Goal: Information Seeking & Learning: Learn about a topic

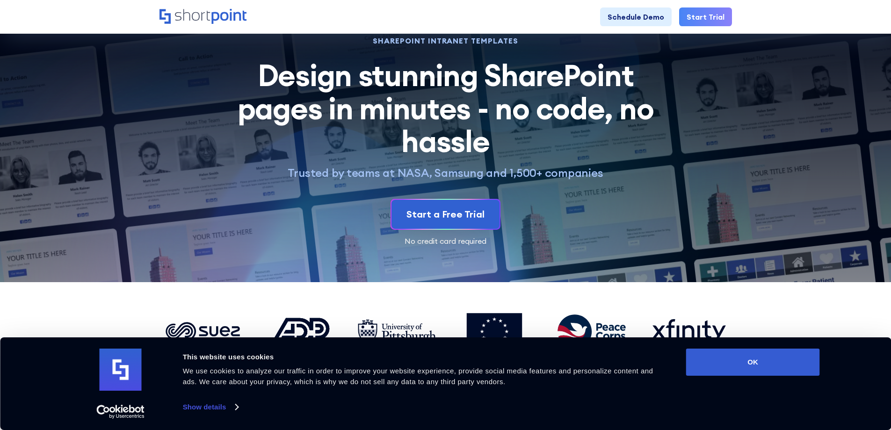
scroll to position [187, 0]
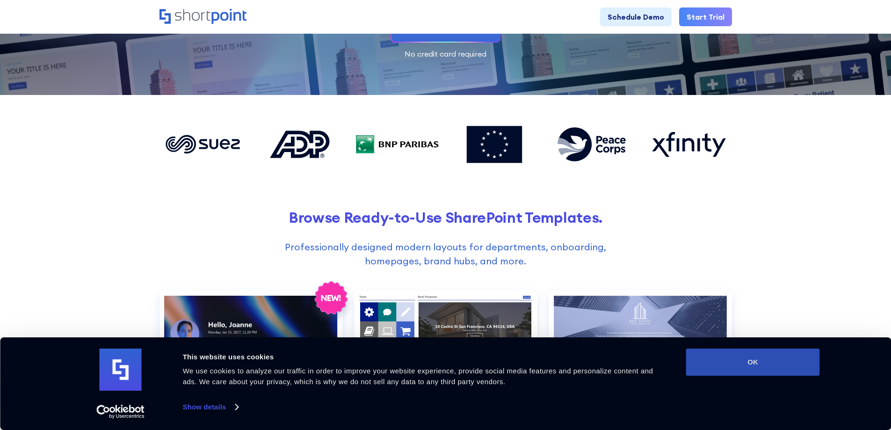
click at [781, 358] on button "OK" at bounding box center [753, 362] width 134 height 27
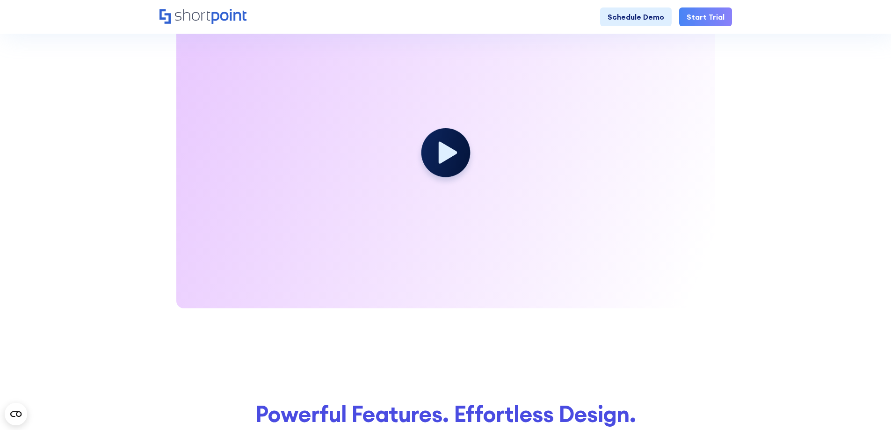
scroll to position [1450, 0]
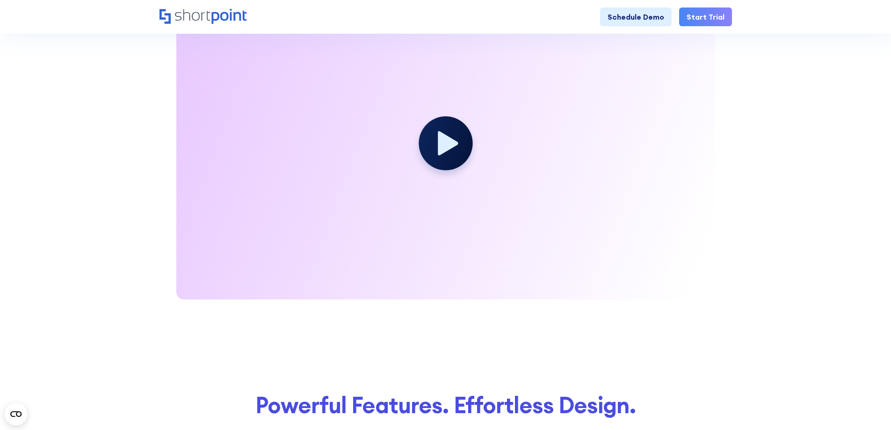
click at [442, 135] on icon at bounding box center [448, 143] width 20 height 24
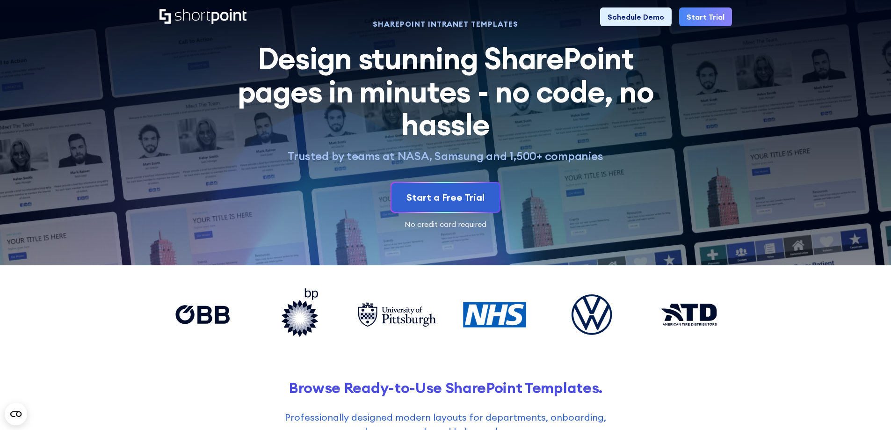
scroll to position [0, 0]
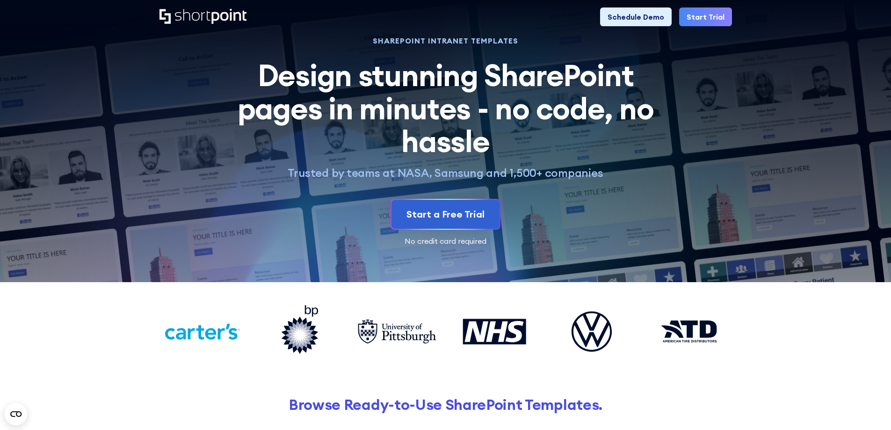
click at [232, 22] on icon "Home" at bounding box center [203, 16] width 87 height 15
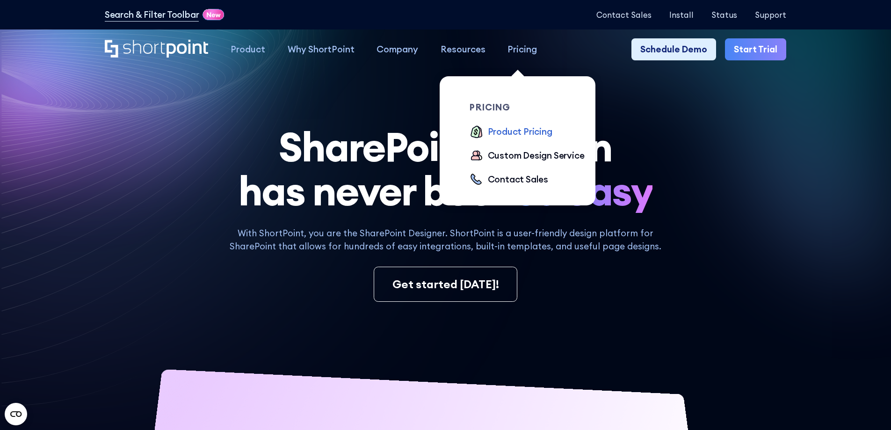
click at [525, 132] on div "Product Pricing" at bounding box center [520, 132] width 65 height 14
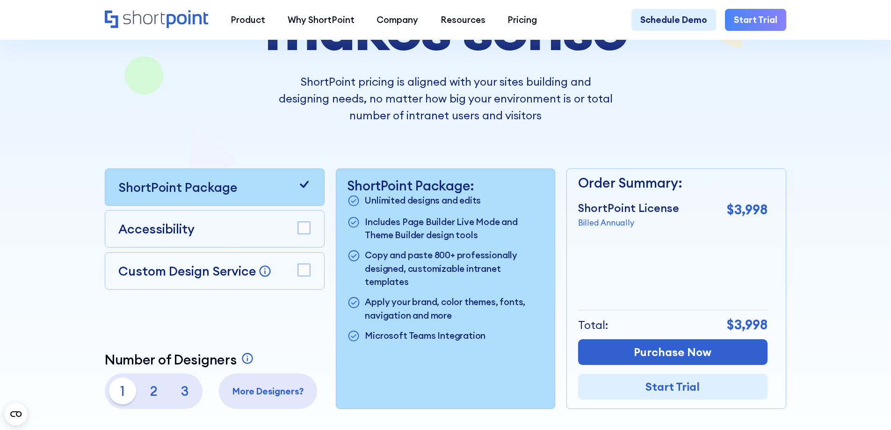
scroll to position [234, 0]
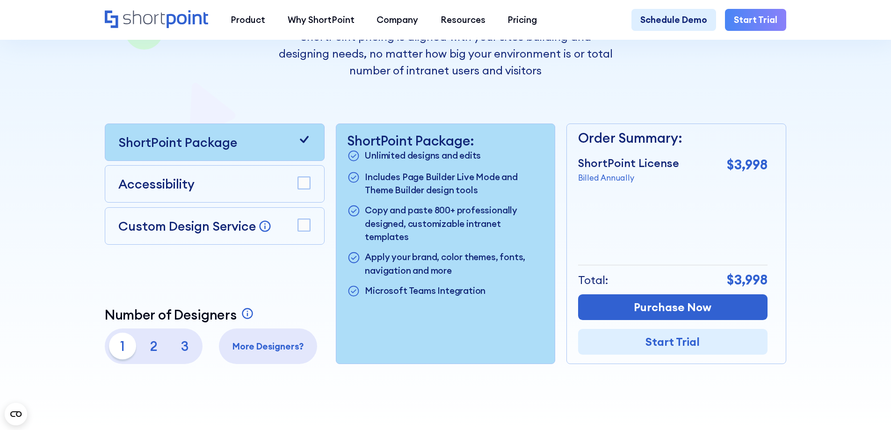
click at [304, 189] on rect at bounding box center [304, 183] width 12 height 12
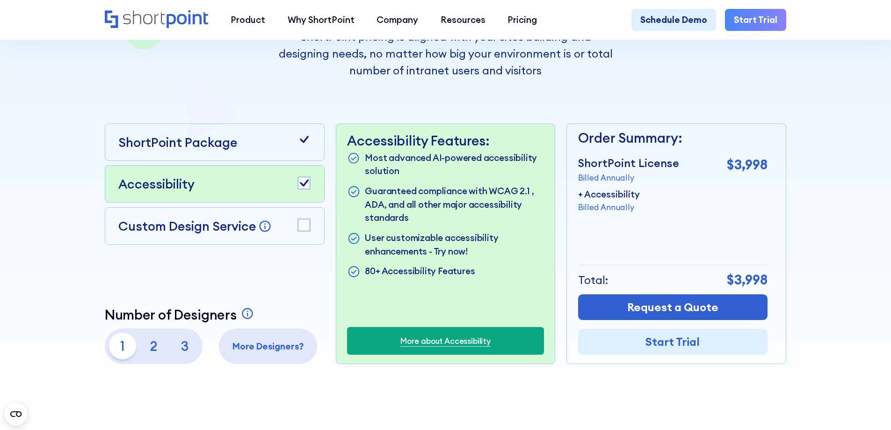
click at [302, 187] on icon at bounding box center [304, 183] width 9 height 7
click at [302, 188] on rect at bounding box center [304, 183] width 12 height 12
click at [302, 187] on icon at bounding box center [304, 183] width 9 height 7
click at [305, 226] on rect at bounding box center [304, 225] width 12 height 12
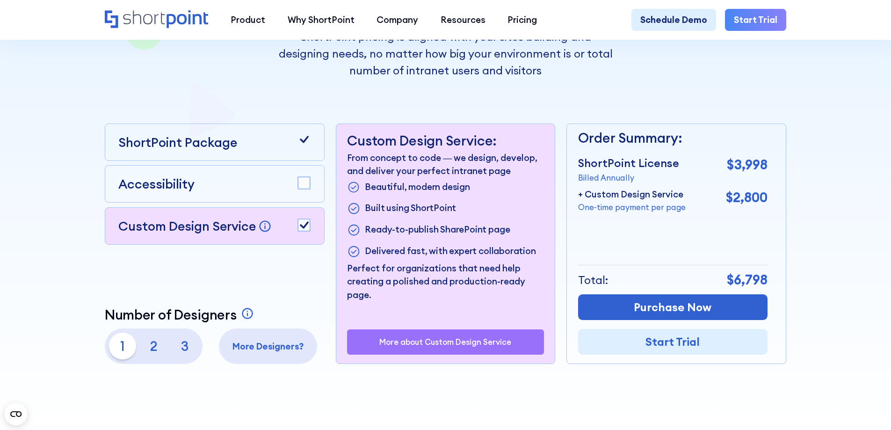
click at [305, 226] on rect at bounding box center [304, 225] width 12 height 12
click at [300, 143] on icon at bounding box center [304, 139] width 9 height 7
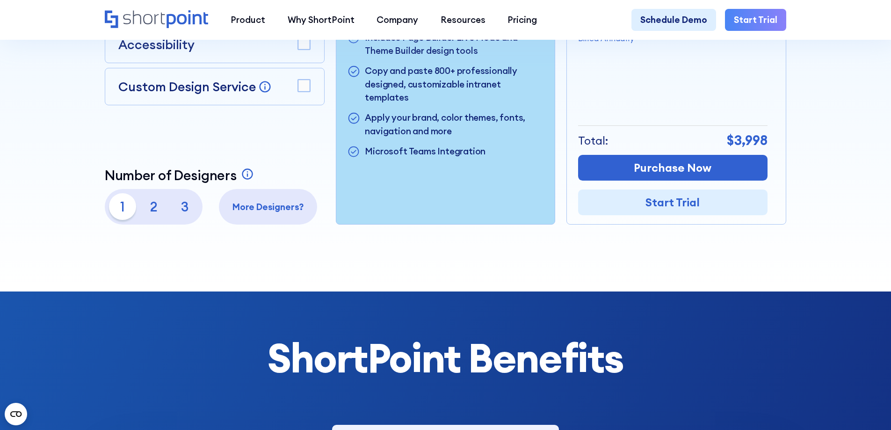
scroll to position [374, 0]
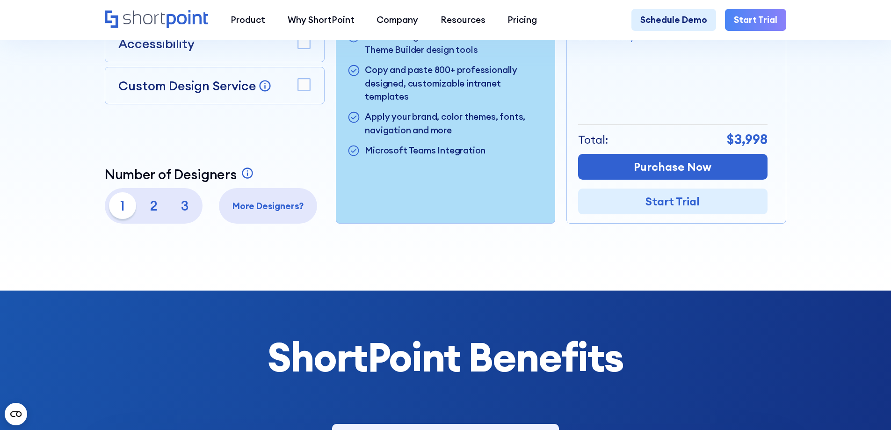
click at [154, 207] on p "2" at bounding box center [153, 205] width 27 height 27
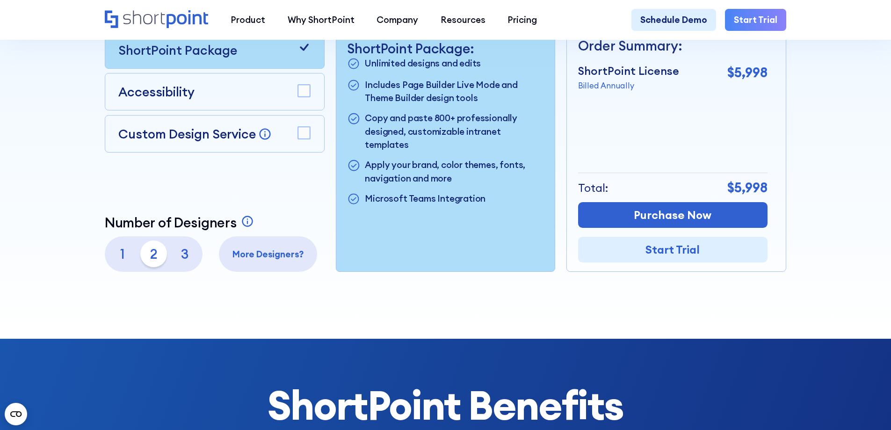
scroll to position [281, 0]
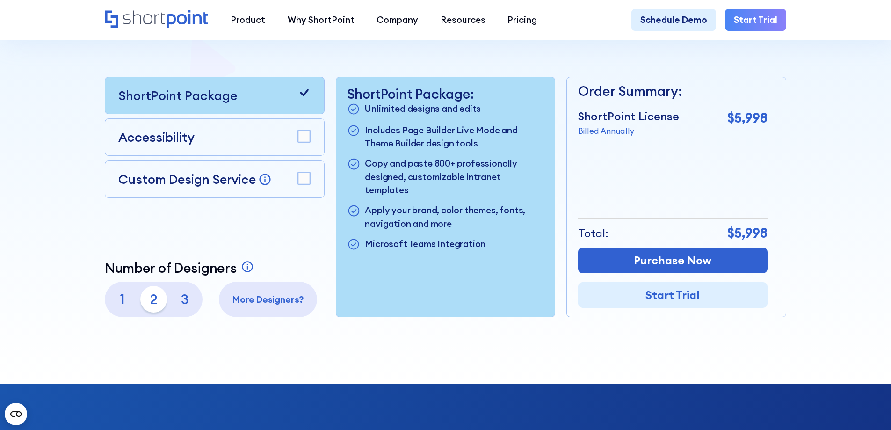
click at [185, 305] on p "3" at bounding box center [185, 299] width 27 height 27
click at [124, 302] on p "1" at bounding box center [122, 299] width 27 height 27
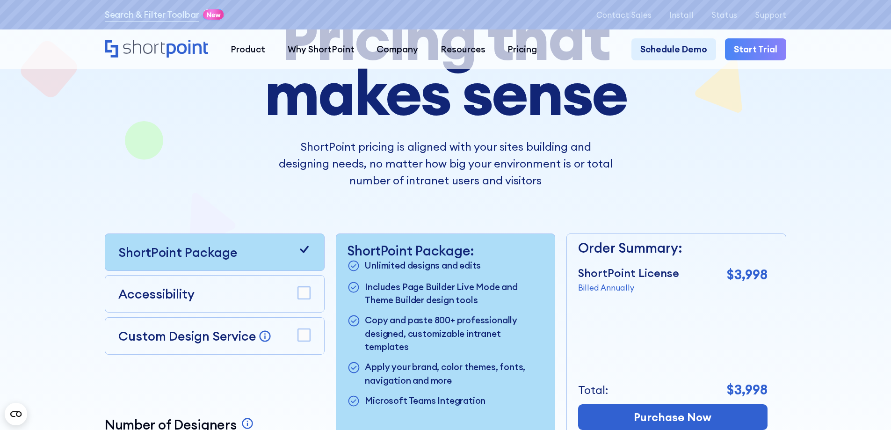
scroll to position [0, 0]
